Goal: Feedback & Contribution: Contribute content

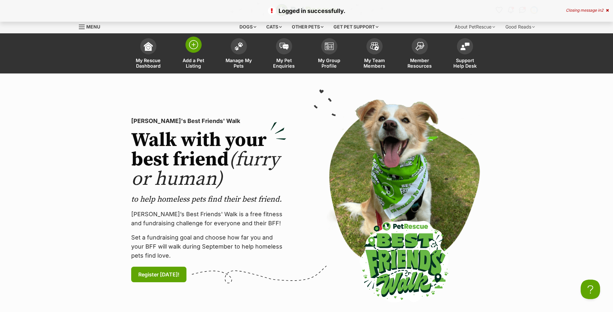
click at [190, 55] on link "Add a Pet Listing" at bounding box center [193, 54] width 45 height 38
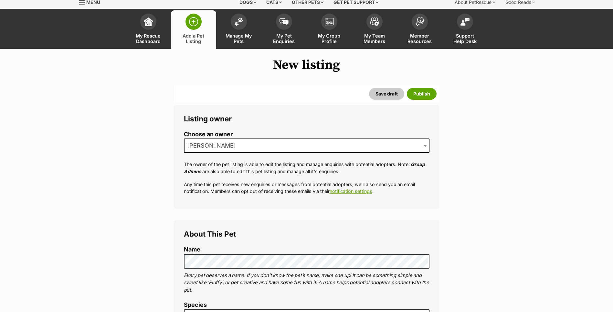
scroll to position [129, 0]
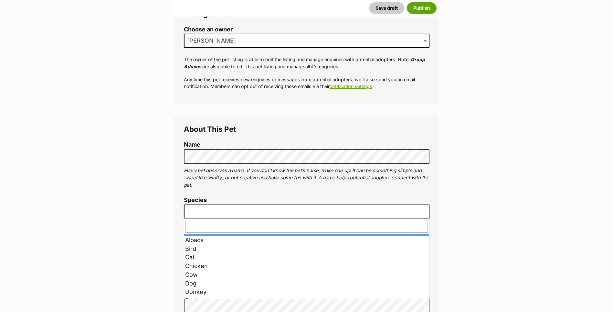
click at [262, 207] on span at bounding box center [307, 211] width 246 height 14
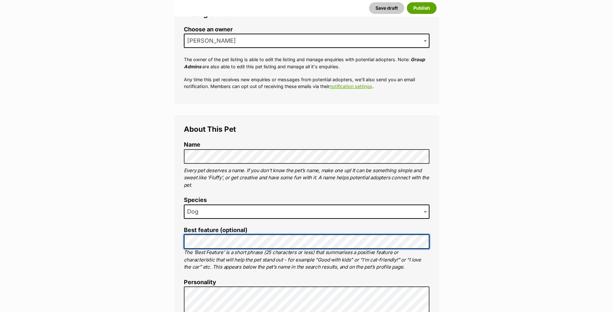
scroll to position [291, 0]
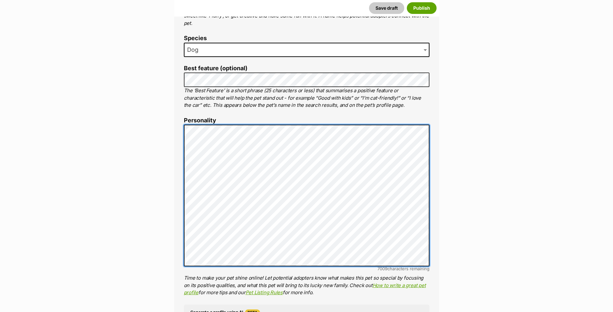
click at [178, 237] on div "About This Pet Name Henlo there, it looks like you might be using the pet name …" at bounding box center [306, 224] width 265 height 542
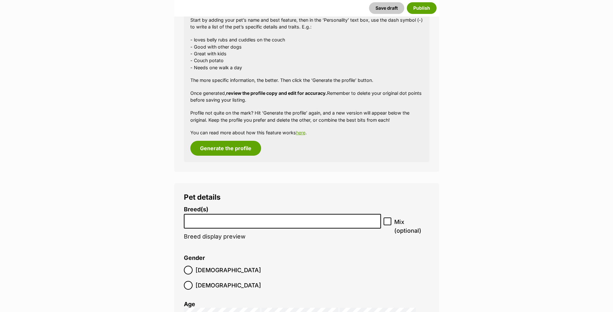
scroll to position [679, 0]
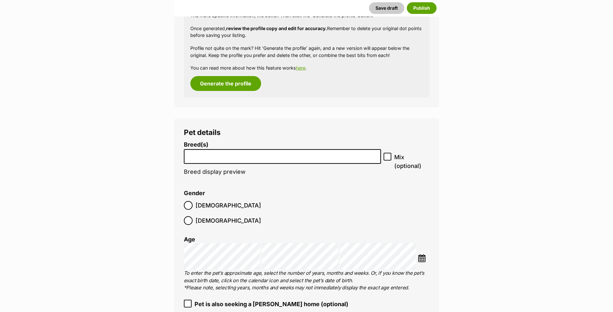
click at [223, 158] on li at bounding box center [282, 156] width 193 height 13
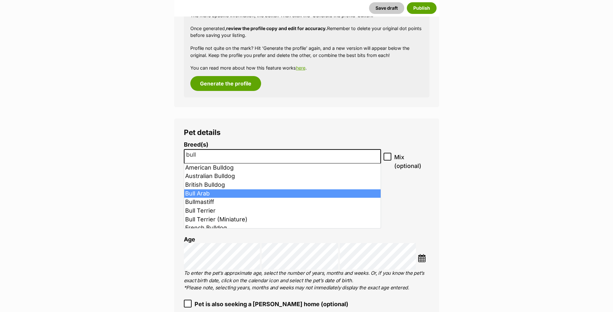
type input "bull"
select select "48"
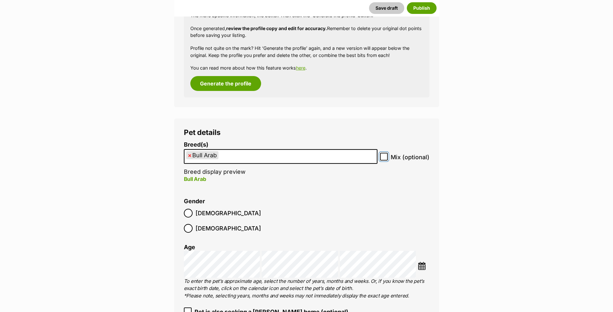
click at [385, 159] on input "Mix (optional)" at bounding box center [384, 157] width 8 height 8
checkbox input "true"
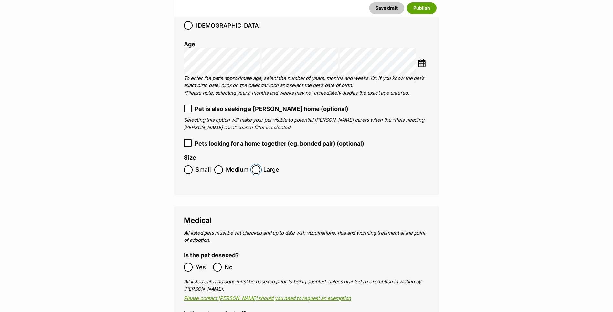
scroll to position [938, 0]
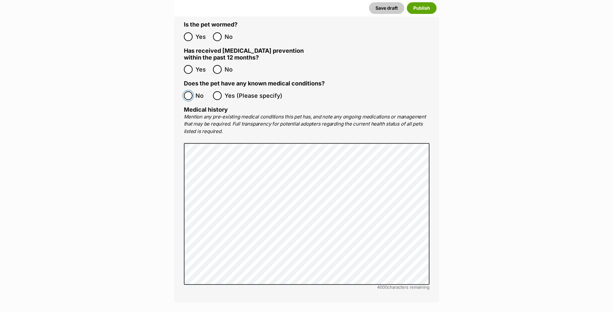
scroll to position [1358, 0]
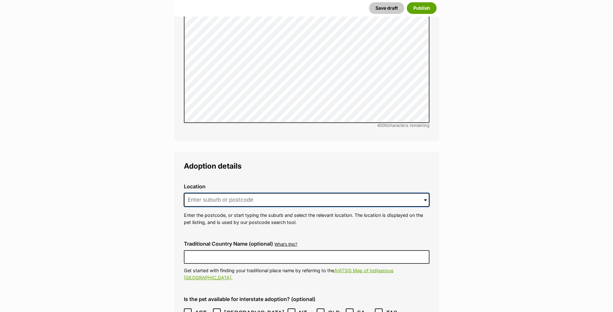
click at [206, 193] on input at bounding box center [307, 200] width 246 height 14
type input "o"
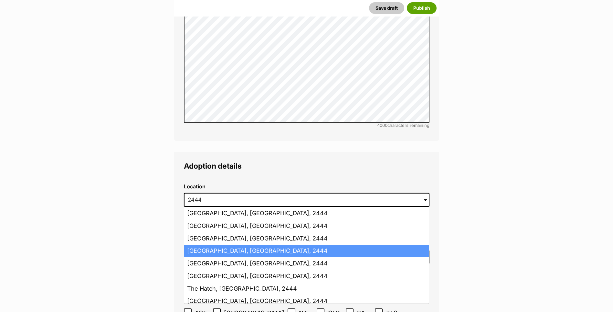
click at [222, 244] on li "Port Macquarie, New South Wales, 2444" at bounding box center [306, 250] width 245 height 13
type input "Port Macquarie, New South Wales, 2444"
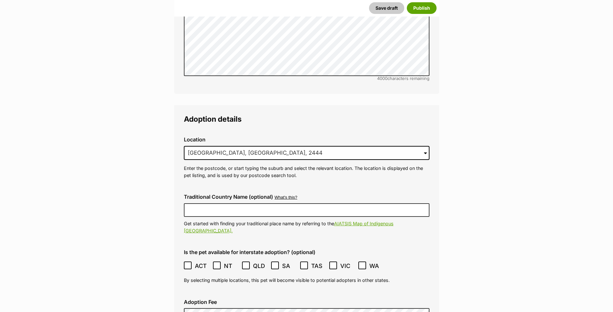
scroll to position [1488, 0]
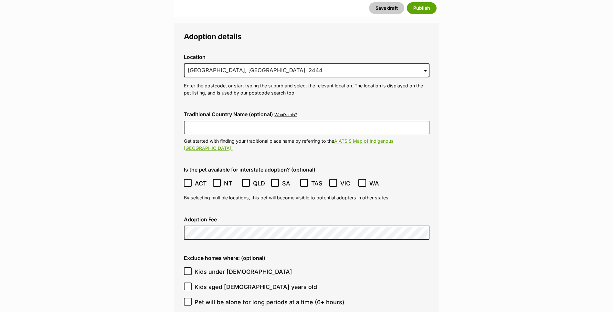
type input "[GEOGRAPHIC_DATA]"
type input "R25100187"
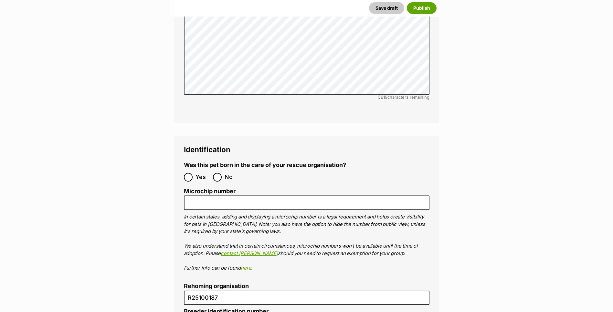
scroll to position [1977, 0]
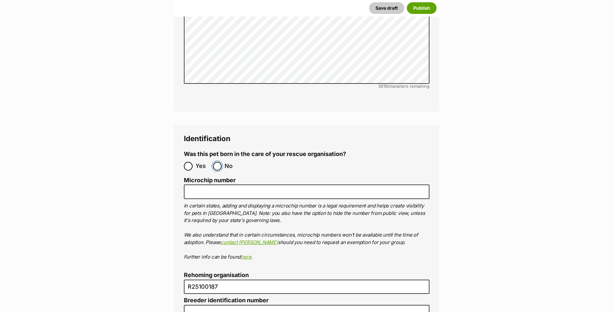
click at [216, 162] on input "No" at bounding box center [217, 166] width 9 height 9
radio input "true"
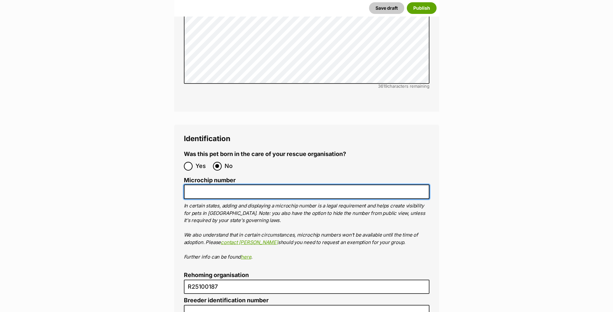
click at [209, 184] on input "Microchip number" at bounding box center [307, 191] width 246 height 15
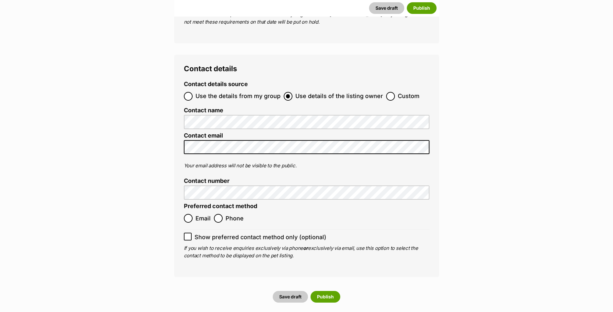
scroll to position [2333, 0]
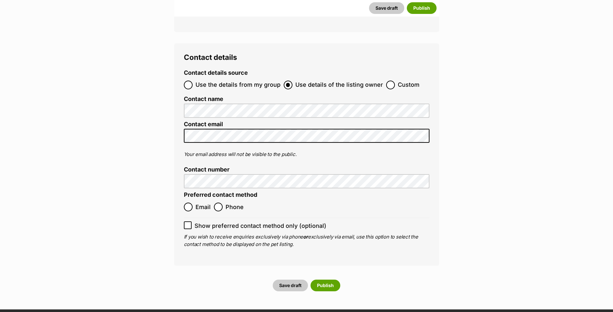
type input "991003002786473"
click at [195, 202] on label "Email" at bounding box center [197, 206] width 27 height 9
click at [193, 202] on input "Email" at bounding box center [188, 206] width 9 height 9
radio input "true"
click at [323, 279] on button "Publish" at bounding box center [326, 285] width 30 height 12
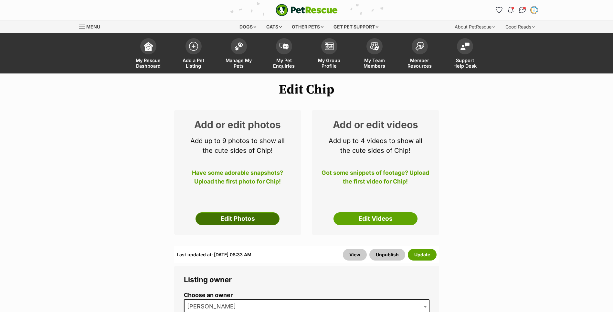
click at [244, 224] on link "Edit Photos" at bounding box center [238, 218] width 84 height 13
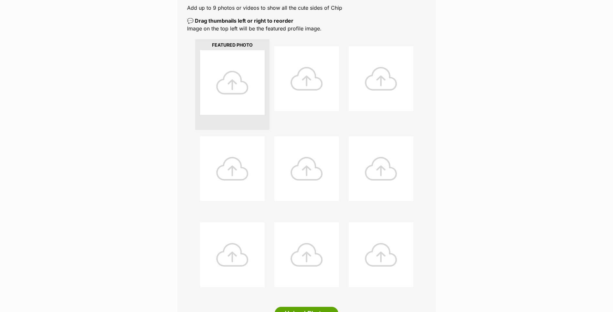
scroll to position [291, 0]
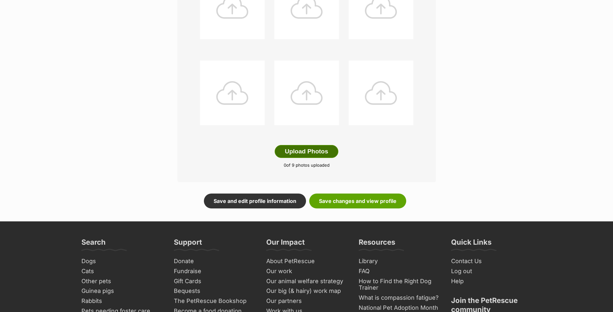
click at [295, 149] on button "Upload Photos" at bounding box center [306, 151] width 63 height 13
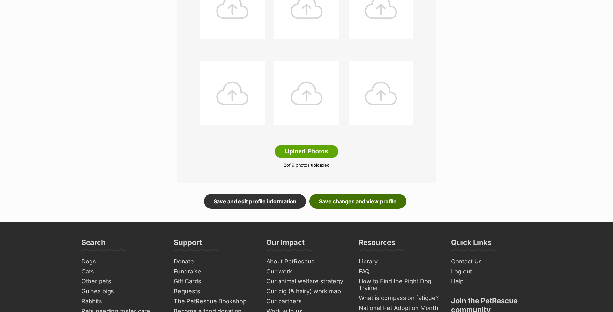
click at [369, 199] on link "Save changes and view profile" at bounding box center [357, 201] width 97 height 15
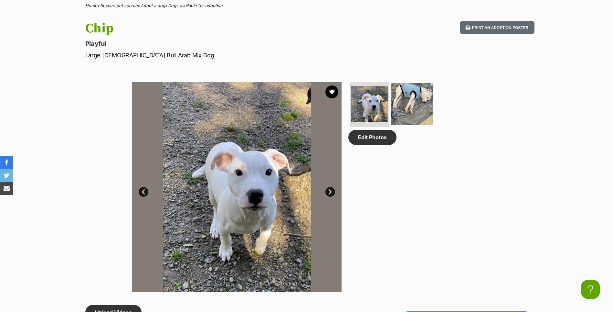
click at [413, 101] on img at bounding box center [412, 104] width 42 height 42
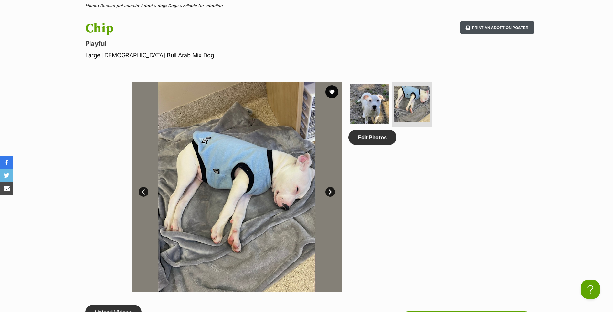
click at [482, 28] on button "Print an adoption poster" at bounding box center [497, 27] width 74 height 13
